Goal: Check status

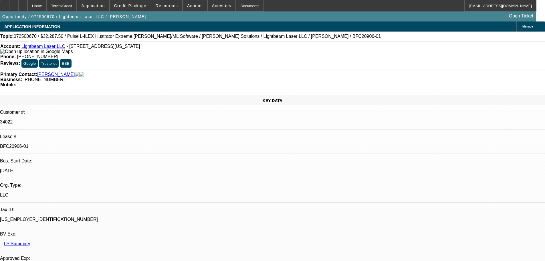
select select "0.1"
select select "2"
select select "0"
select select "6"
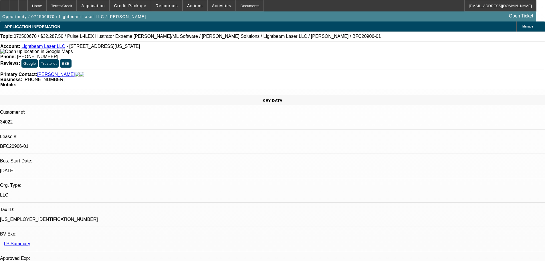
select select "0.1"
select select "2"
select select "0"
select select "6"
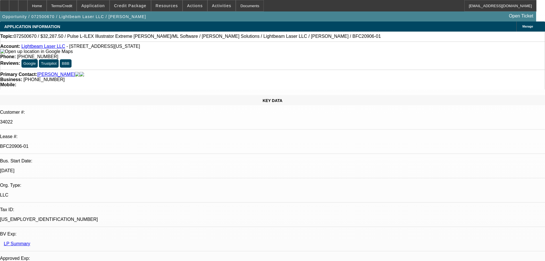
select select "0.1"
select select "2"
select select "0"
select select "6"
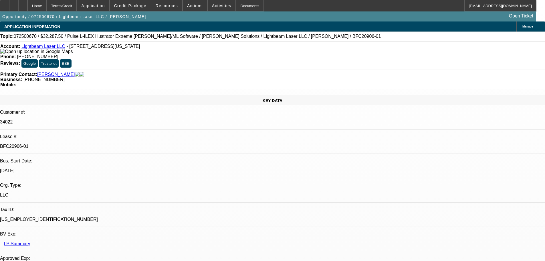
select select "0.1"
select select "2"
select select "0"
select select "6"
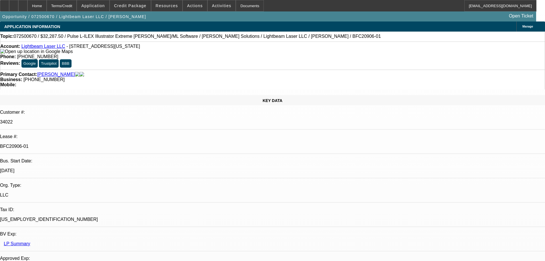
click at [245, 6] on div "Documents" at bounding box center [250, 5] width 28 height 11
select select "0.1"
select select "2"
select select "0"
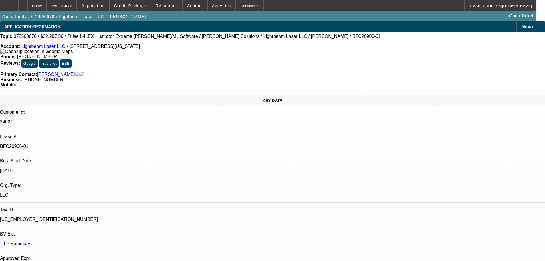
select select "6"
select select "0.1"
select select "2"
select select "0"
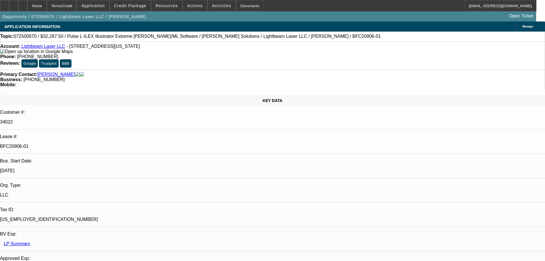
select select "6"
select select "0.1"
select select "2"
select select "0"
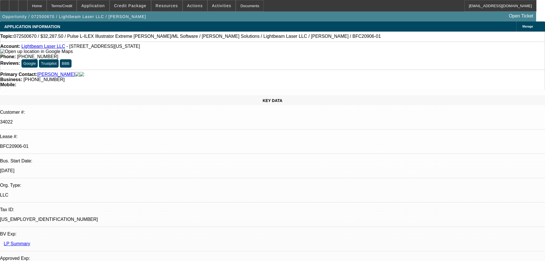
select select "6"
select select "0.1"
select select "2"
select select "0"
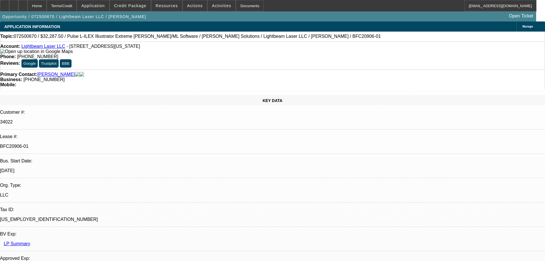
select select "6"
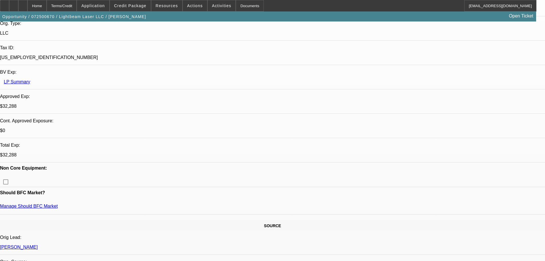
scroll to position [172, 0]
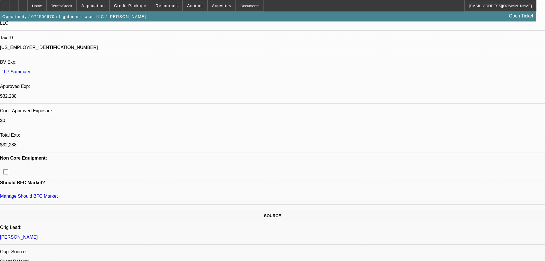
drag, startPoint x: 490, startPoint y: 259, endPoint x: 375, endPoint y: 210, distance: 125.1
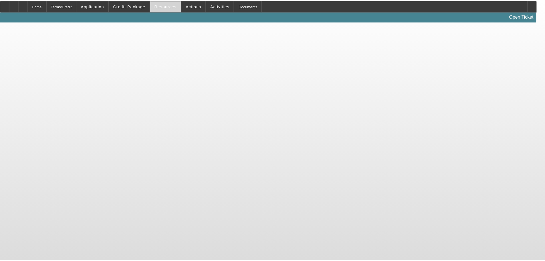
scroll to position [172, 0]
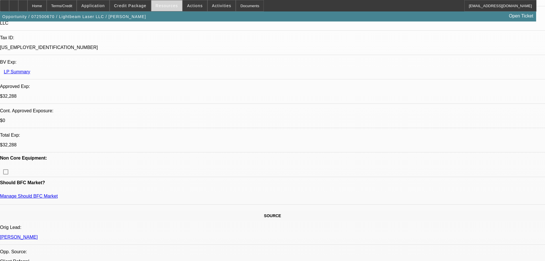
select select "0.1"
select select "2"
select select "0"
select select "6"
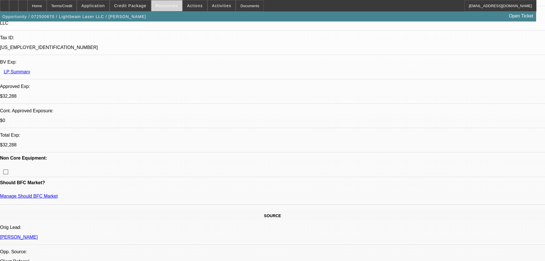
select select "0.1"
select select "2"
select select "0"
select select "6"
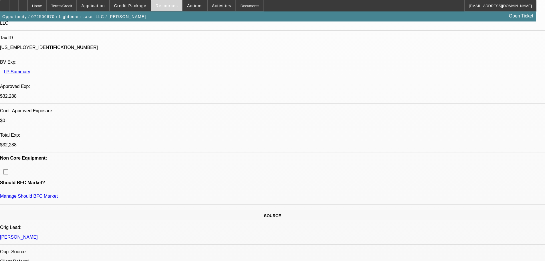
select select "0.1"
select select "2"
select select "0"
select select "6"
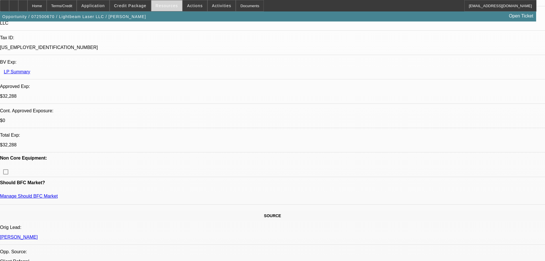
select select "0.1"
select select "2"
select select "0"
select select "6"
